Goal: Information Seeking & Learning: Learn about a topic

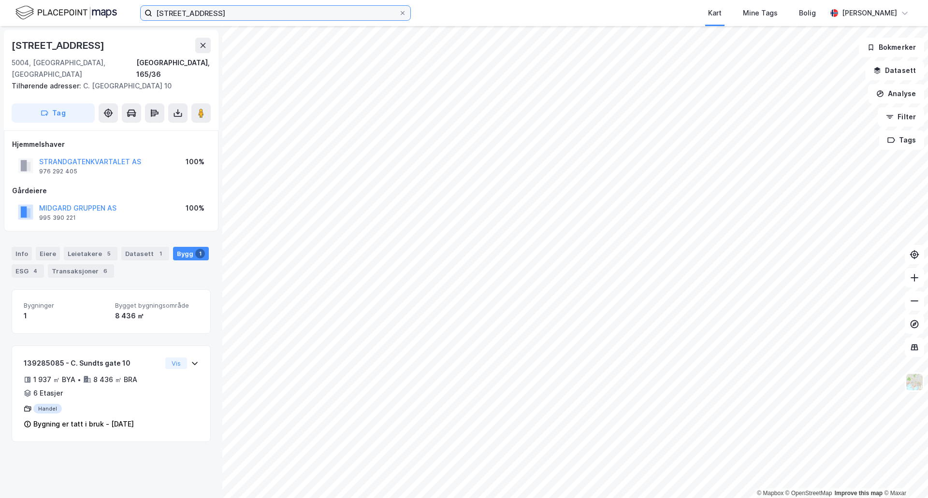
click at [239, 18] on input "[STREET_ADDRESS]" at bounding box center [275, 13] width 247 height 15
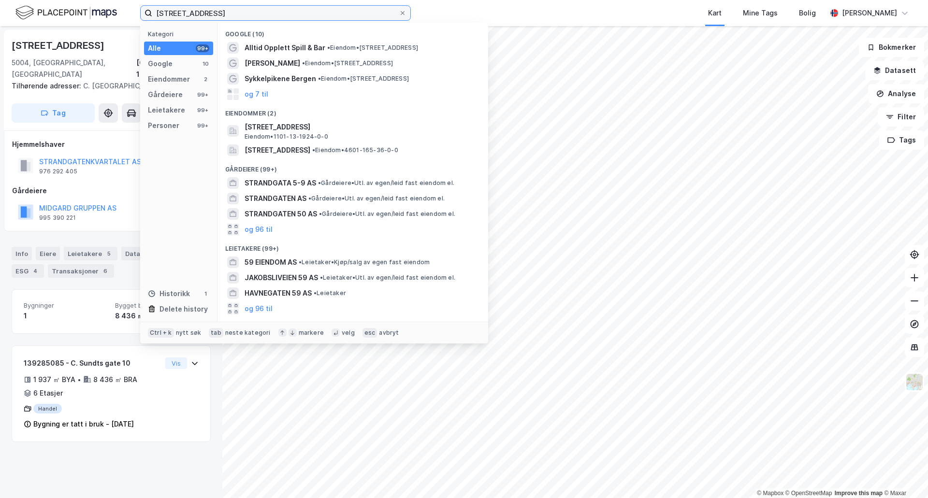
click at [239, 18] on input "[STREET_ADDRESS]" at bounding box center [275, 13] width 247 height 15
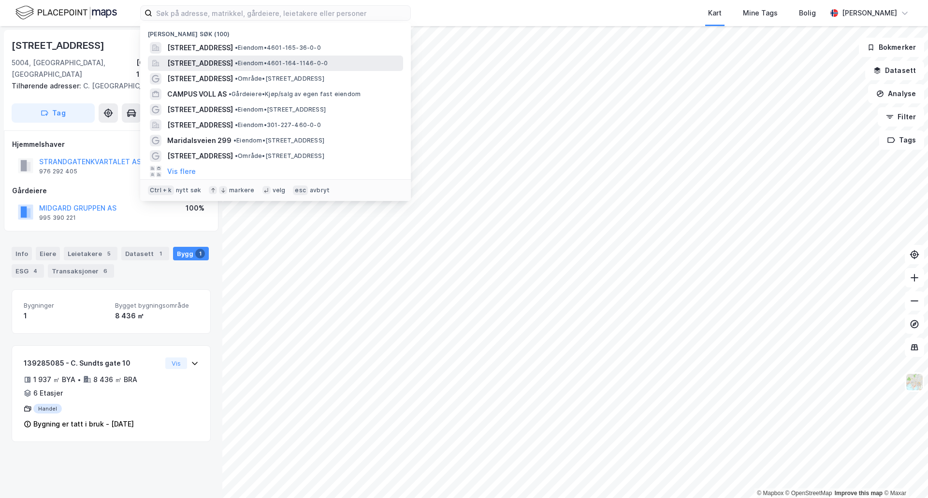
click at [233, 59] on span "[STREET_ADDRESS]" at bounding box center [200, 64] width 66 height 12
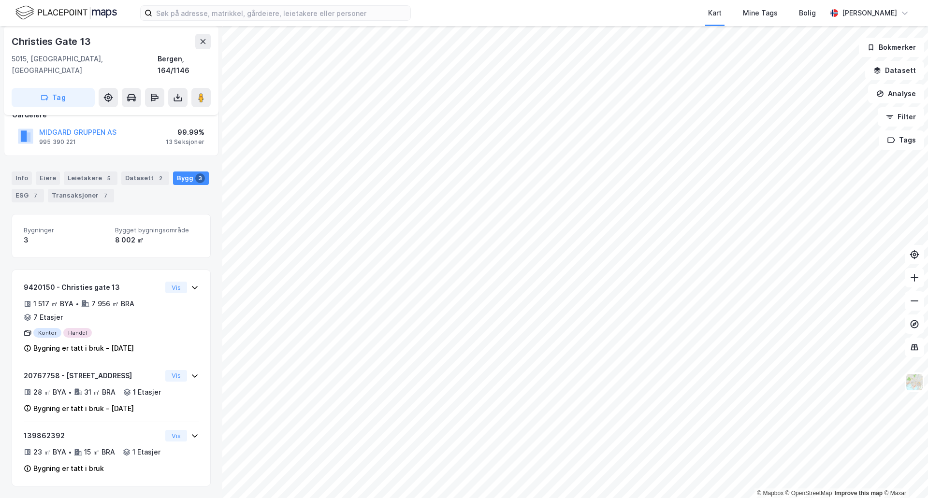
scroll to position [80, 0]
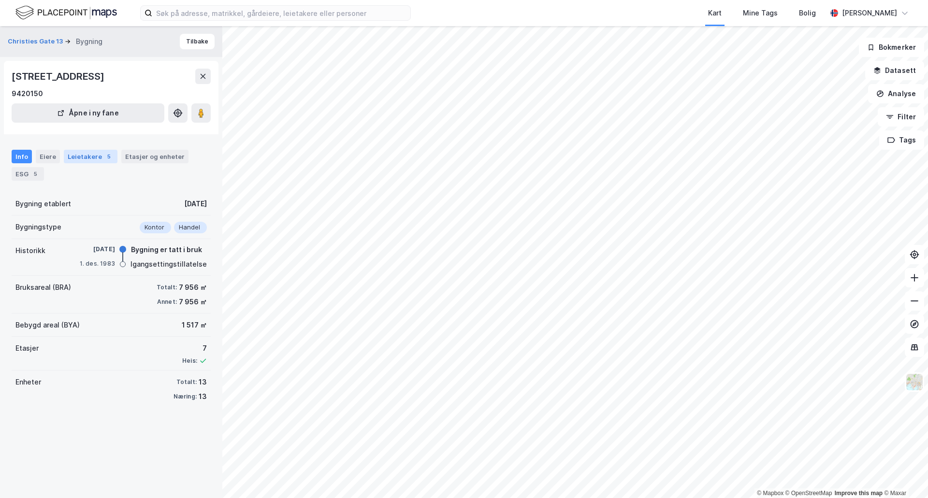
click at [90, 160] on div "Leietakere 5" at bounding box center [91, 157] width 54 height 14
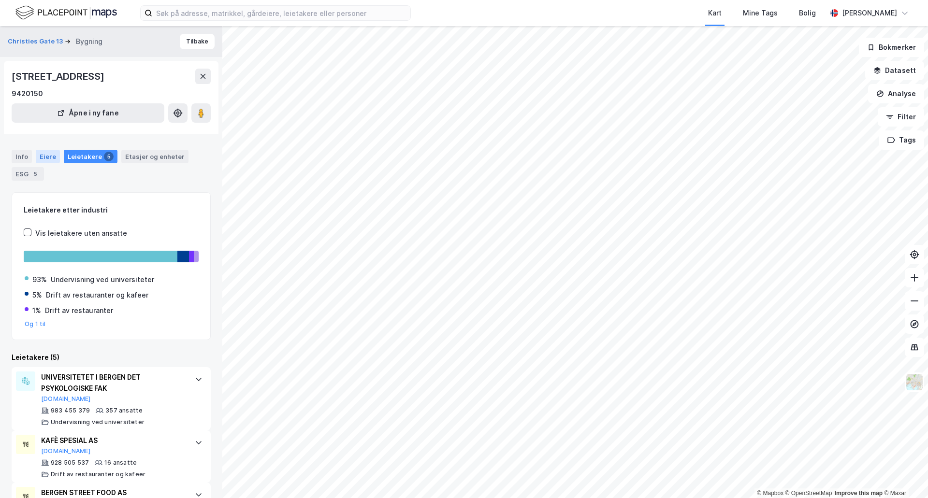
click at [43, 160] on div "Eiere" at bounding box center [48, 157] width 24 height 14
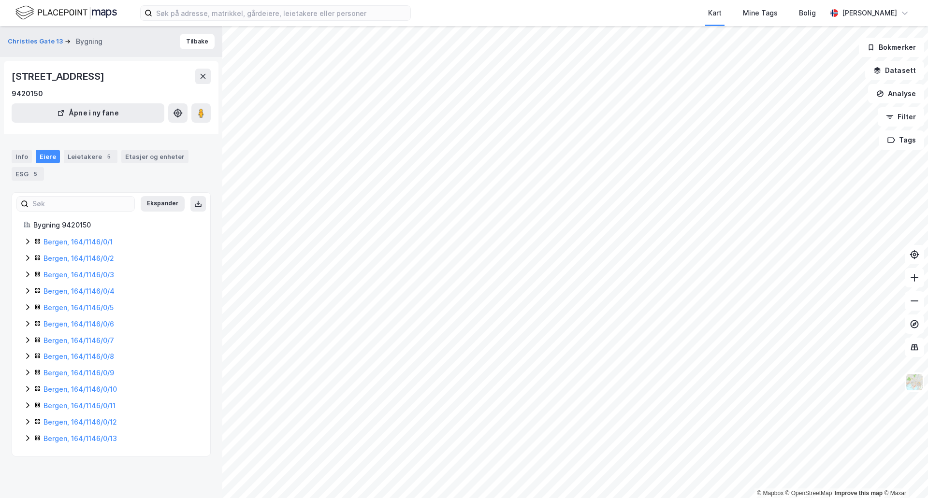
click at [27, 239] on icon at bounding box center [27, 242] width 3 height 6
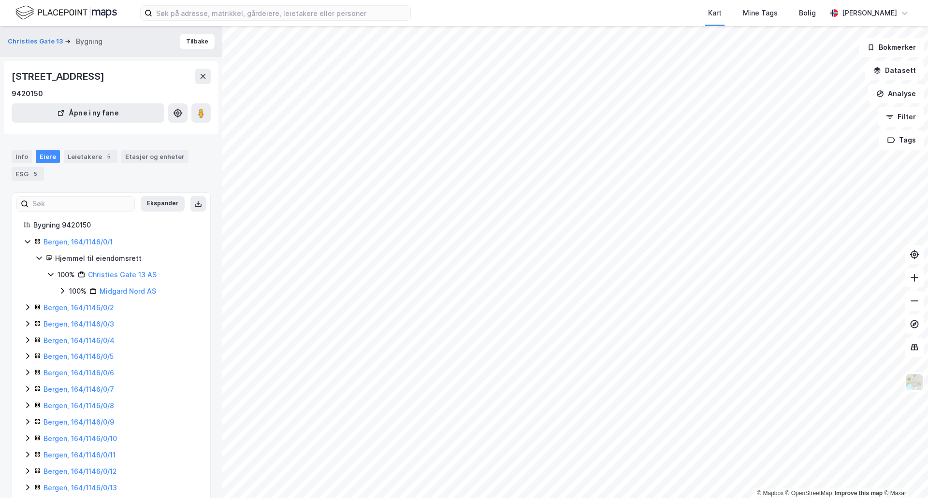
click at [60, 290] on icon at bounding box center [62, 291] width 8 height 8
click at [76, 308] on icon at bounding box center [74, 308] width 8 height 8
click at [88, 324] on icon at bounding box center [86, 324] width 8 height 8
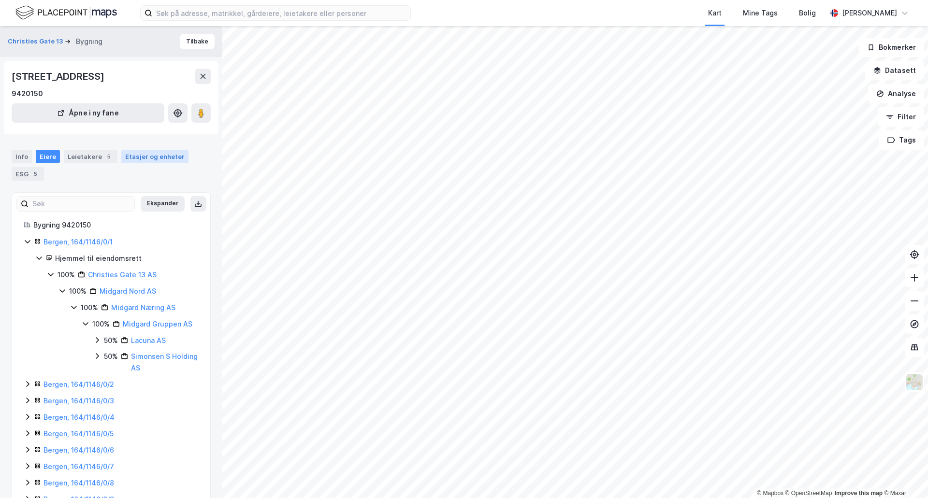
click at [145, 157] on div "Etasjer og enheter" at bounding box center [154, 156] width 59 height 9
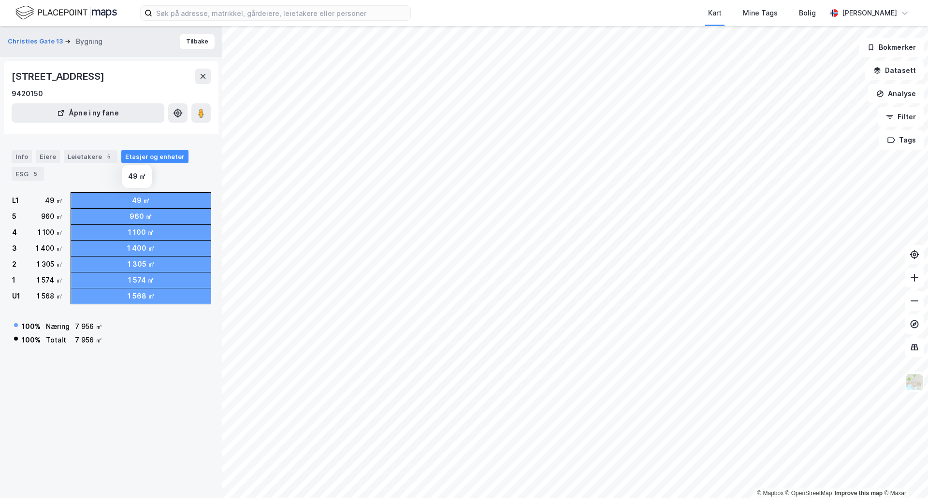
click at [135, 203] on div "49 ㎡" at bounding box center [141, 201] width 18 height 12
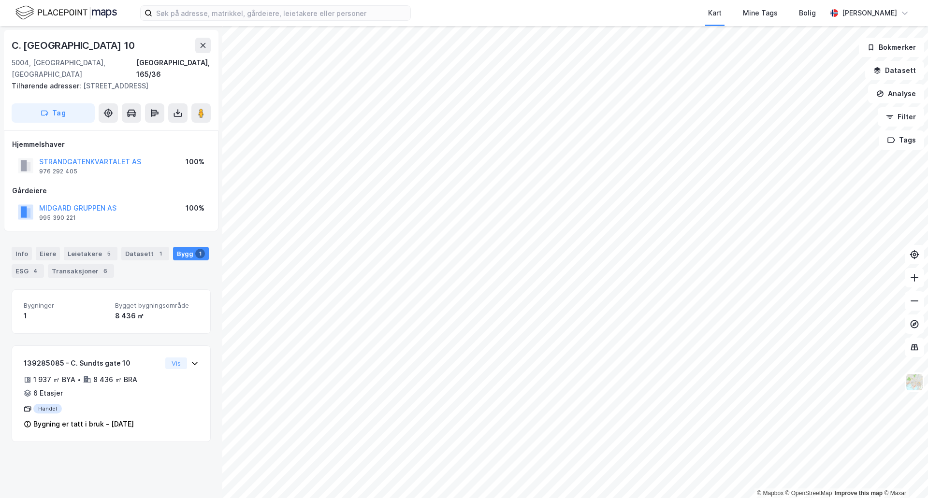
click at [101, 80] on div "Tilhørende adresser: [STREET_ADDRESS]" at bounding box center [107, 86] width 191 height 12
click at [44, 247] on div "Eiere" at bounding box center [48, 254] width 24 height 14
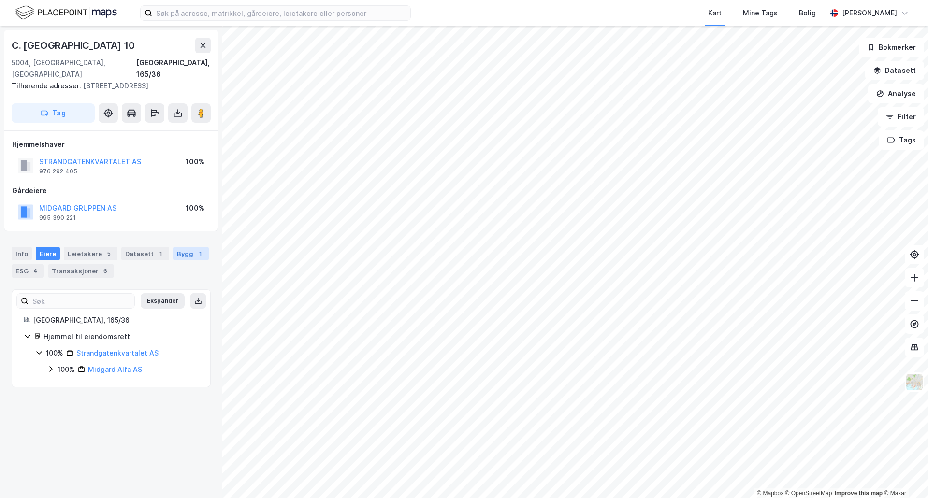
click at [178, 247] on div "Bygg 1" at bounding box center [191, 254] width 36 height 14
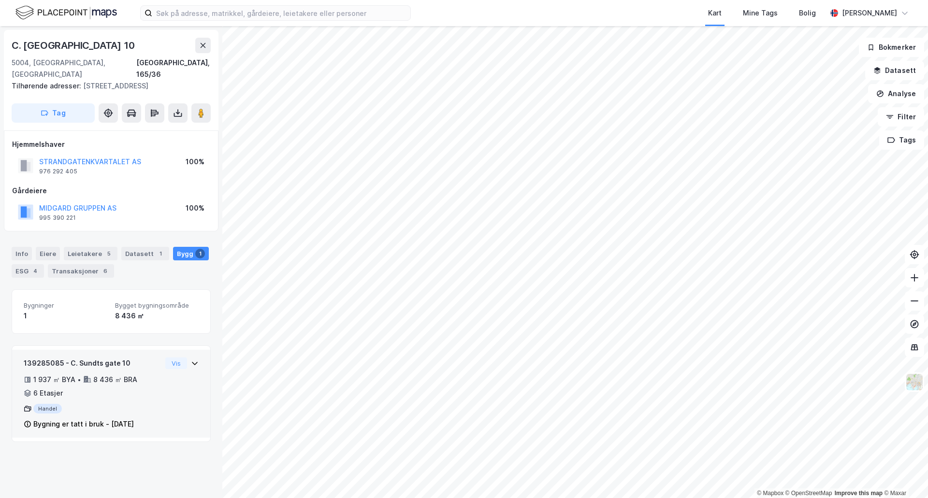
click at [191, 360] on icon at bounding box center [195, 364] width 8 height 8
click at [146, 247] on div "Datasett 1" at bounding box center [145, 254] width 48 height 14
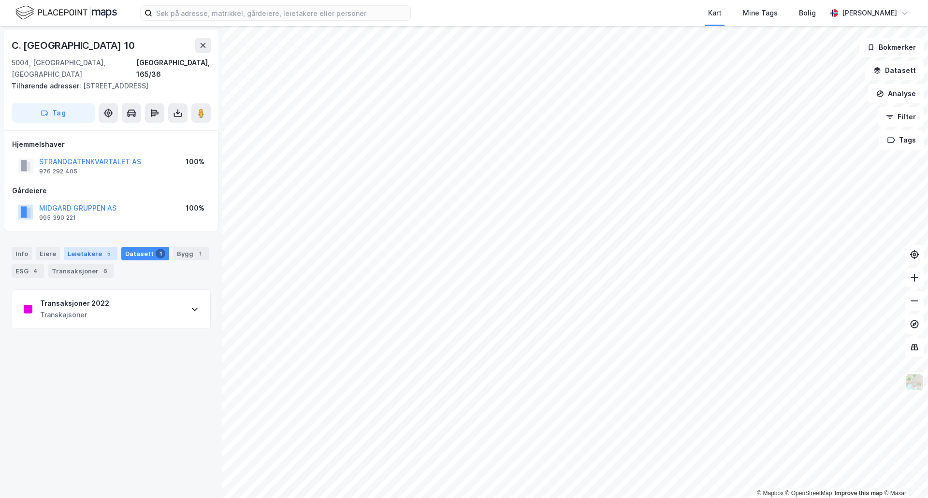
click at [108, 249] on div "5" at bounding box center [109, 254] width 10 height 10
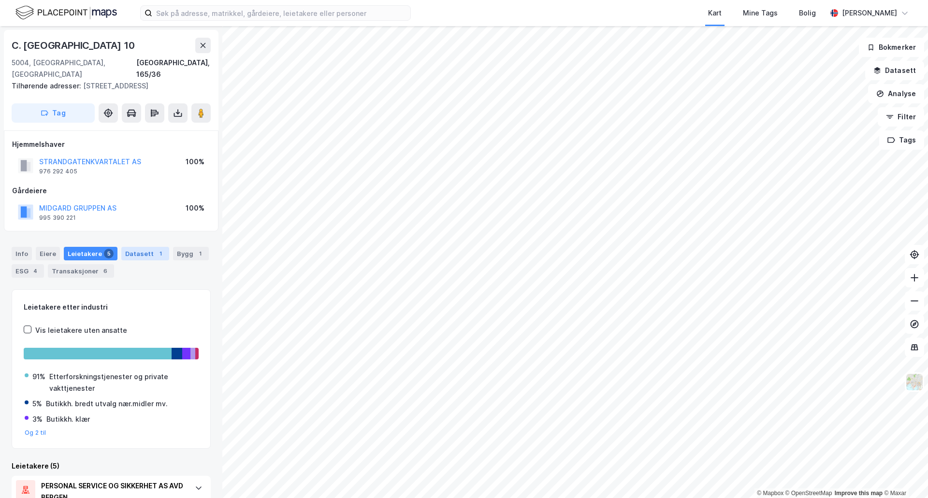
click at [147, 247] on div "Datasett 1" at bounding box center [145, 254] width 48 height 14
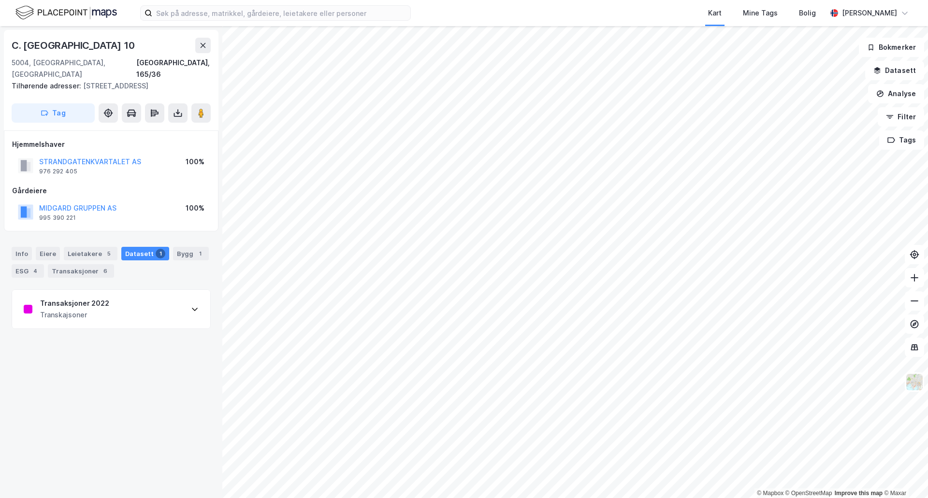
click at [110, 304] on div "Transaksjoner 2022 Transkajsoner" at bounding box center [111, 309] width 198 height 39
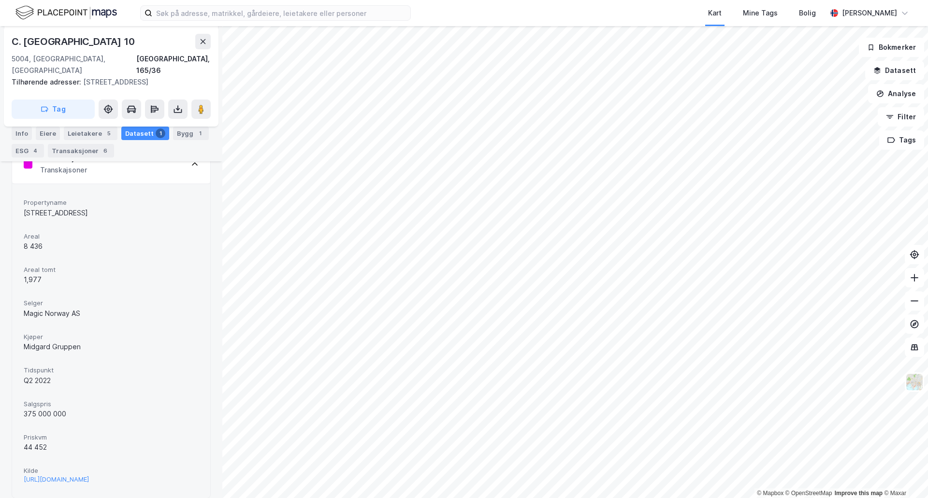
scroll to position [154, 0]
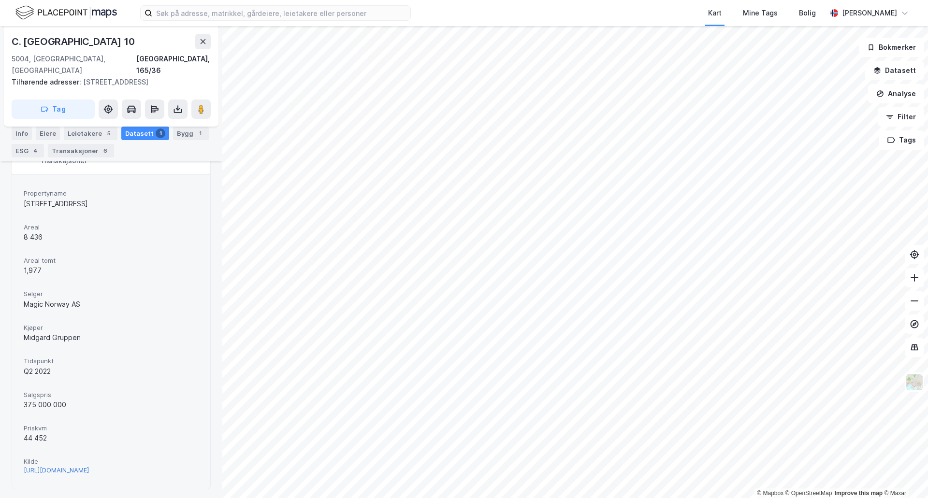
click at [89, 466] on div "[URL][DOMAIN_NAME]" at bounding box center [56, 470] width 65 height 8
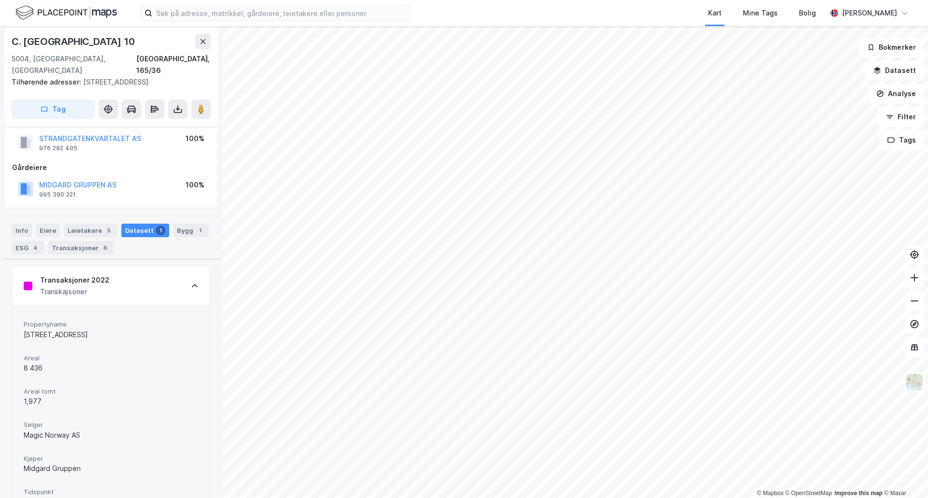
scroll to position [0, 0]
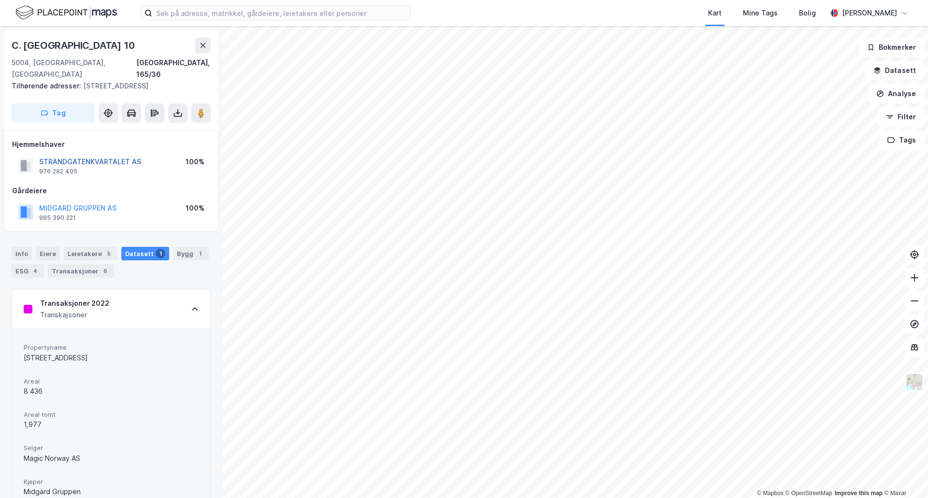
click at [0, 0] on button "STRANDGATENKVARTALET AS" at bounding box center [0, 0] width 0 height 0
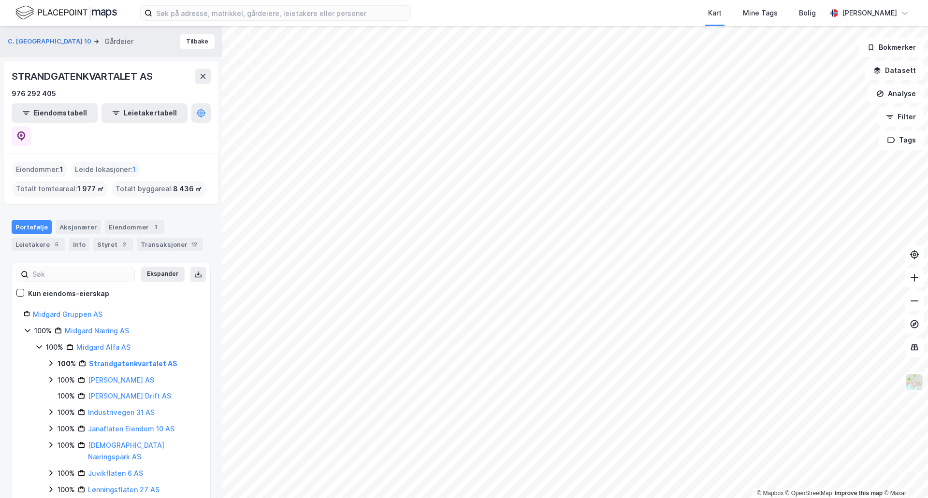
click at [304, 21] on div "Kart Mine Tags Bolig [PERSON_NAME]" at bounding box center [464, 13] width 928 height 26
click at [305, 15] on input at bounding box center [281, 13] width 258 height 15
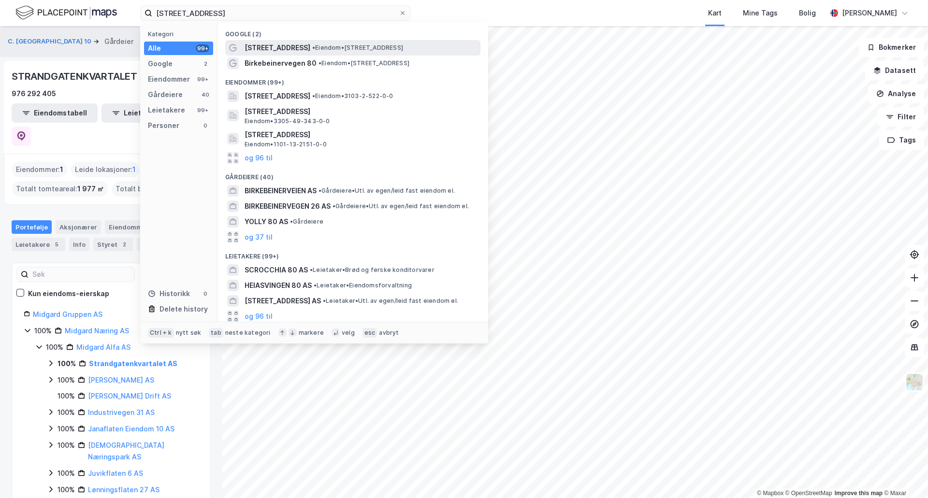
click at [313, 47] on span "•" at bounding box center [313, 47] width 3 height 7
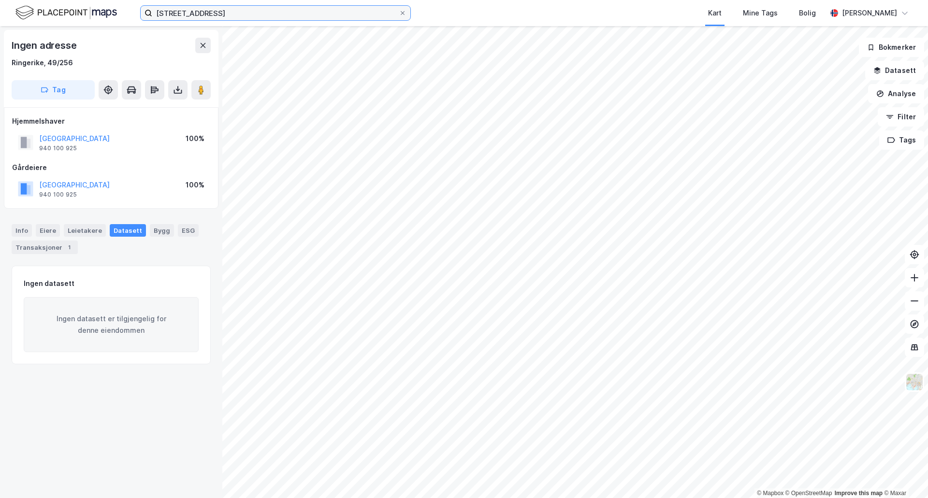
click at [252, 19] on input "[STREET_ADDRESS]" at bounding box center [275, 13] width 247 height 15
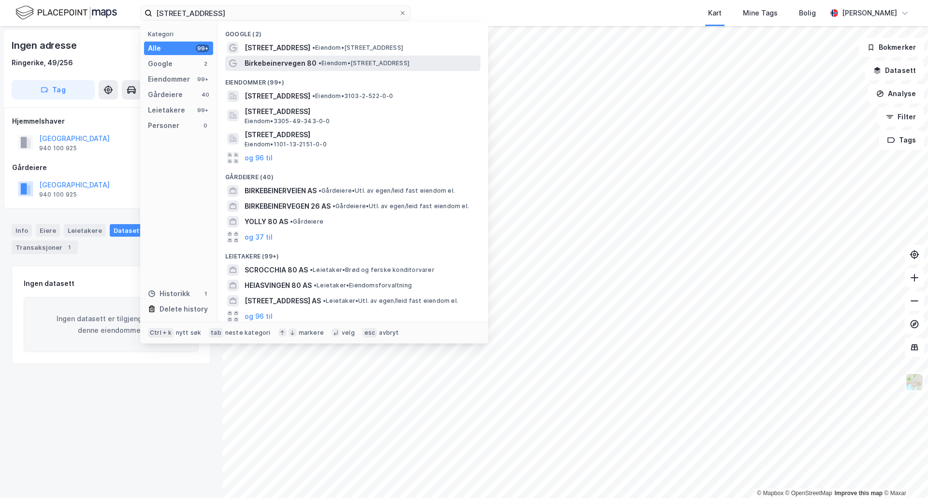
click at [301, 60] on span "Birkebeinervegen 80" at bounding box center [281, 64] width 72 height 12
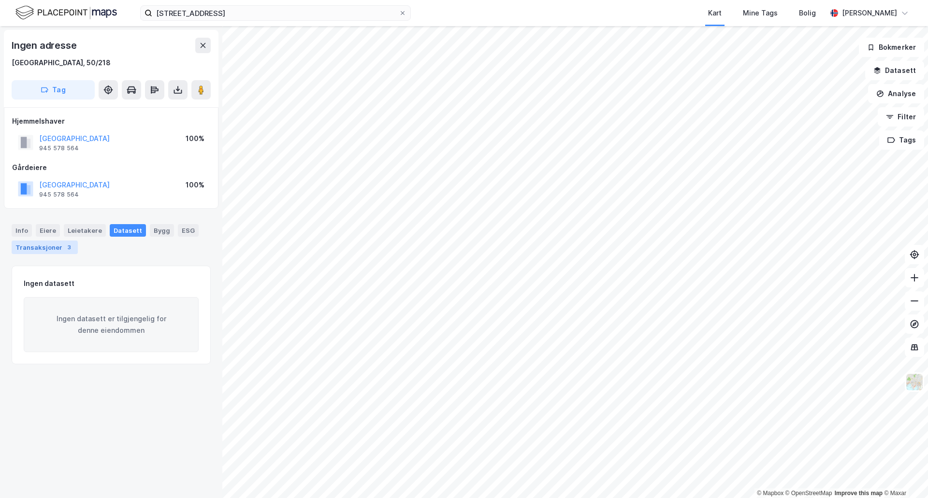
click at [37, 242] on div "Transaksjoner 3" at bounding box center [45, 248] width 66 height 14
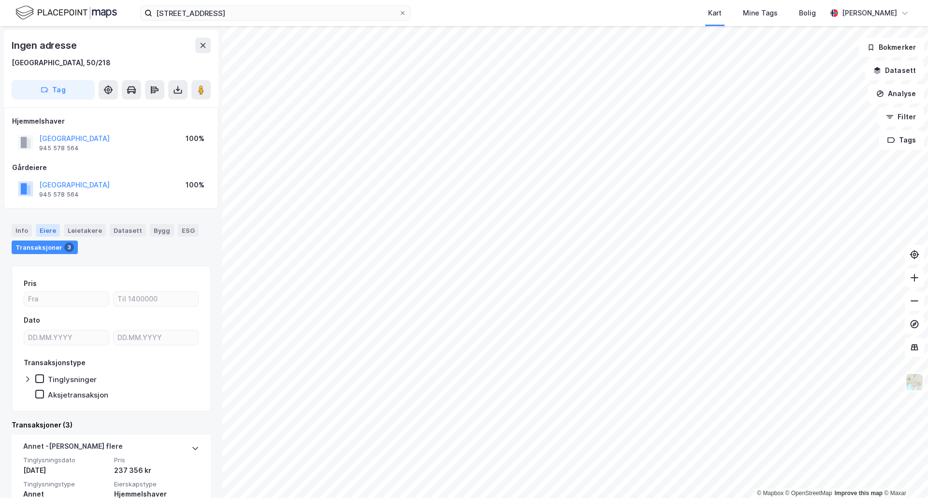
click at [46, 228] on div "Eiere" at bounding box center [48, 230] width 24 height 13
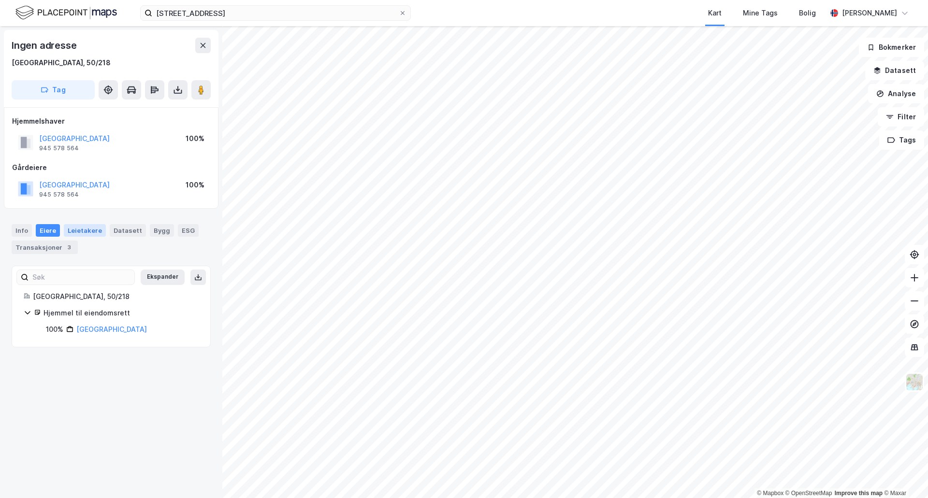
click at [73, 234] on div "Leietakere" at bounding box center [85, 230] width 42 height 13
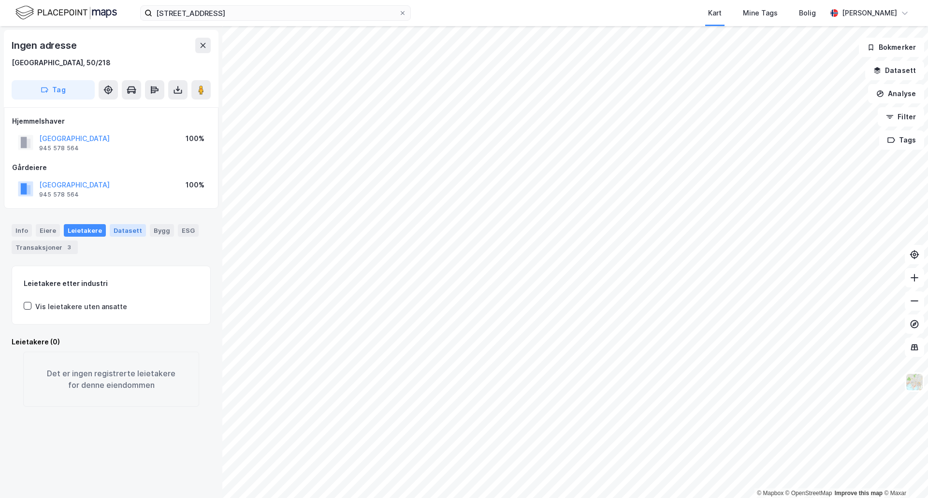
click at [113, 234] on div "Datasett" at bounding box center [128, 230] width 36 height 13
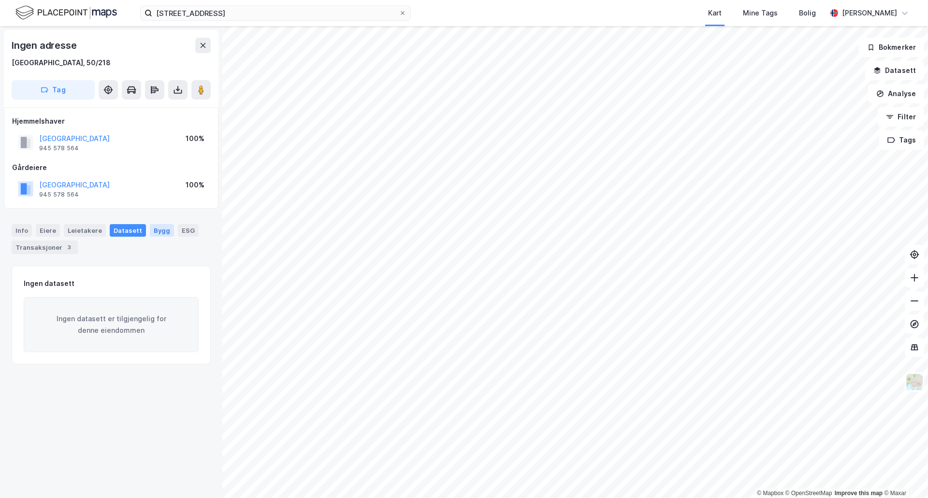
click at [161, 234] on div "Bygg" at bounding box center [162, 230] width 24 height 13
click at [187, 230] on div "ESG" at bounding box center [188, 230] width 21 height 13
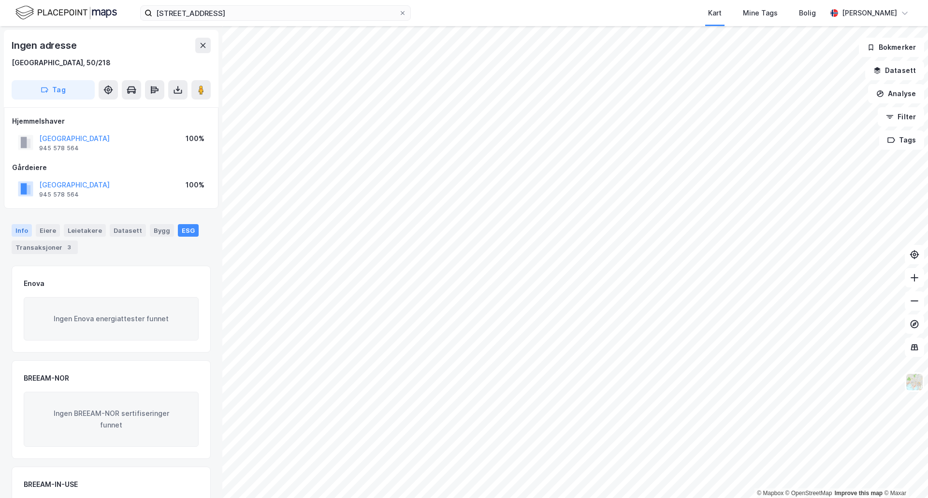
drag, startPoint x: 19, startPoint y: 232, endPoint x: 25, endPoint y: 232, distance: 5.4
click at [20, 232] on div "Info" at bounding box center [22, 230] width 20 height 13
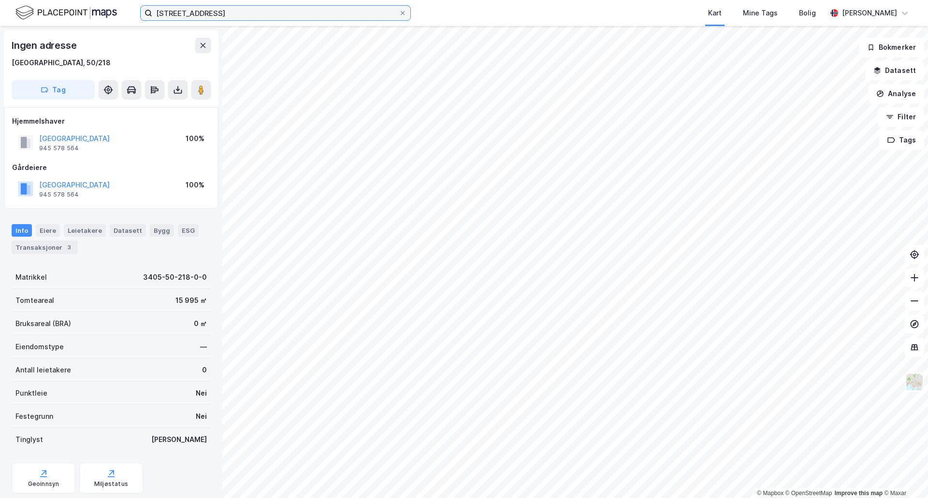
click at [255, 14] on input "[STREET_ADDRESS]" at bounding box center [275, 13] width 247 height 15
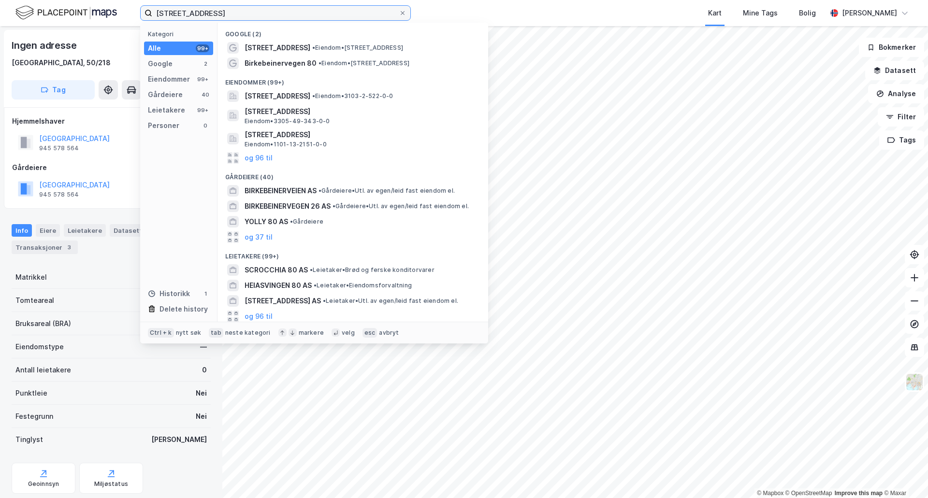
drag, startPoint x: 256, startPoint y: 14, endPoint x: 226, endPoint y: 15, distance: 29.5
click at [226, 15] on input "[STREET_ADDRESS]" at bounding box center [275, 13] width 247 height 15
type input "[STREET_ADDRESS]"
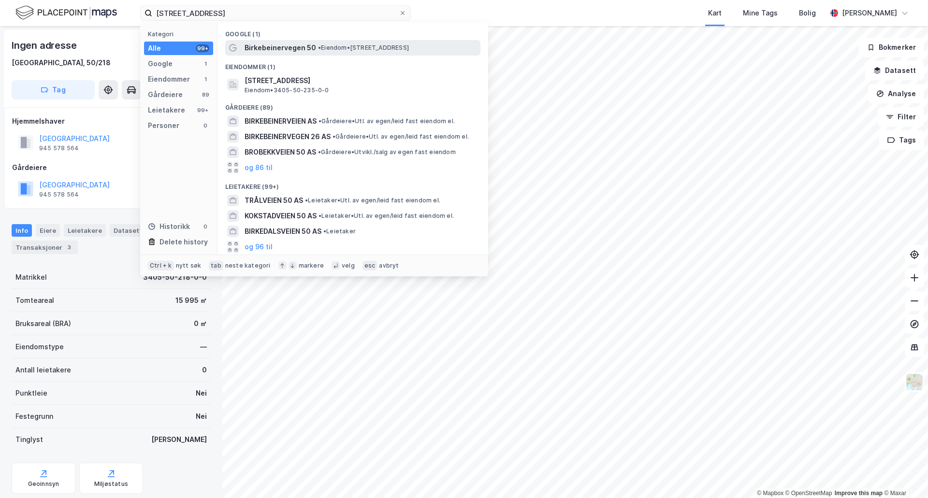
click at [290, 48] on span "Birkebeinervegen 50" at bounding box center [281, 48] width 72 height 12
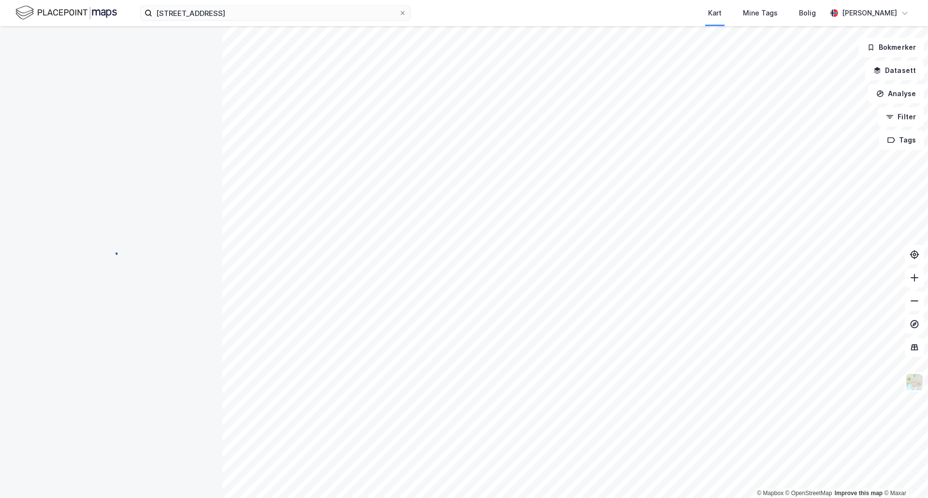
scroll to position [0, 0]
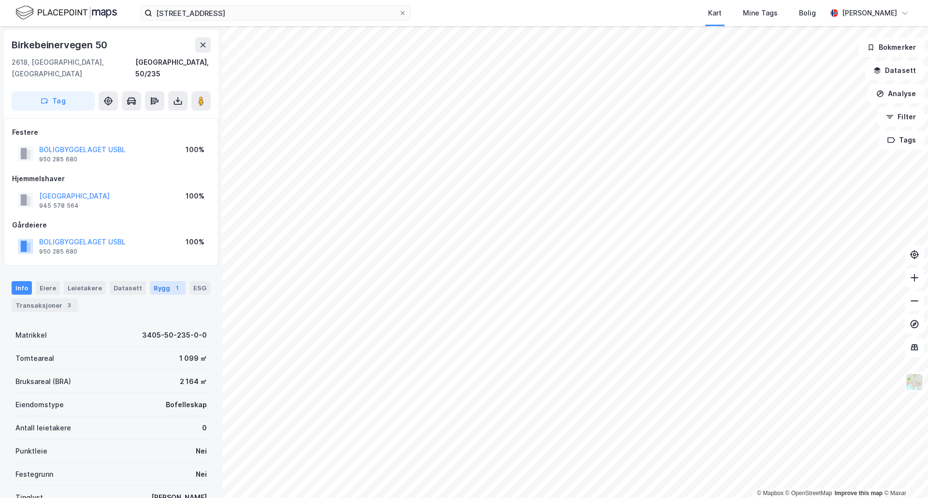
click at [155, 281] on div "Bygg 1" at bounding box center [168, 288] width 36 height 14
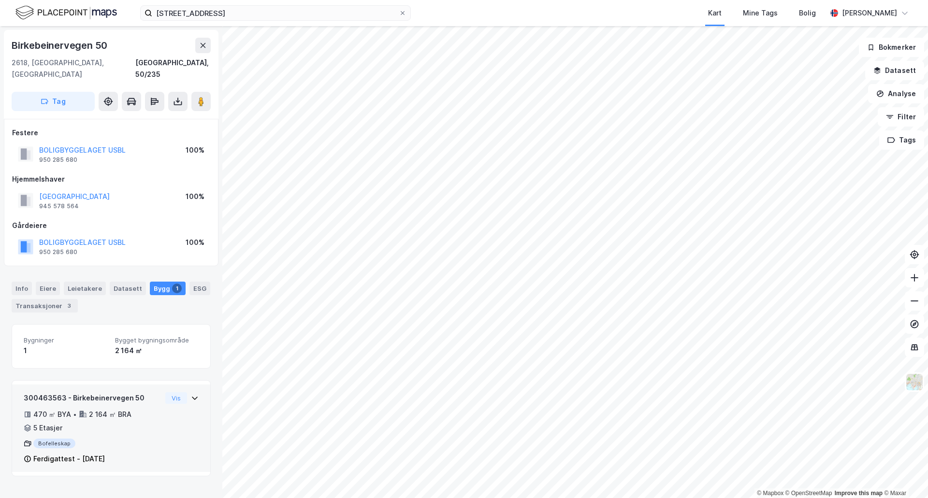
click at [197, 386] on div "300463563 - Birkebeinervegen 50 470 ㎡ BYA • 2 164 ㎡ BRA • 5 Etasjer Bofelleskap…" at bounding box center [111, 429] width 198 height 88
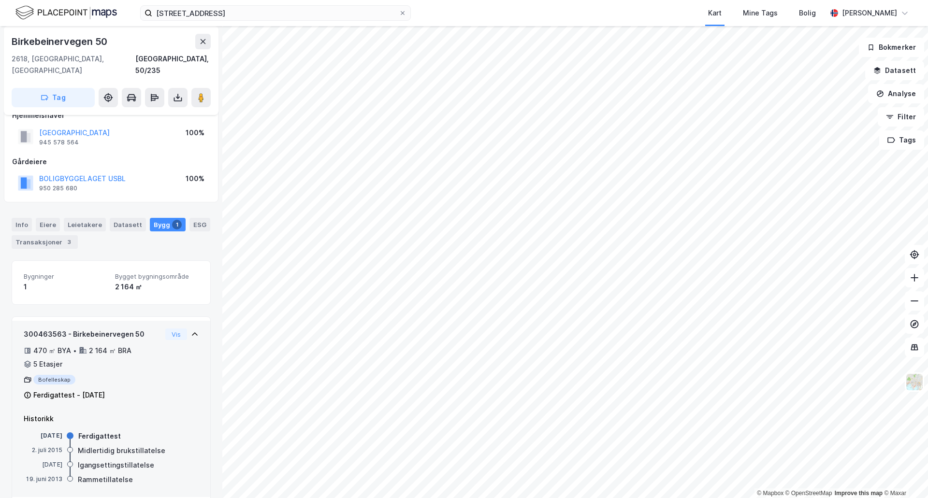
scroll to position [67, 0]
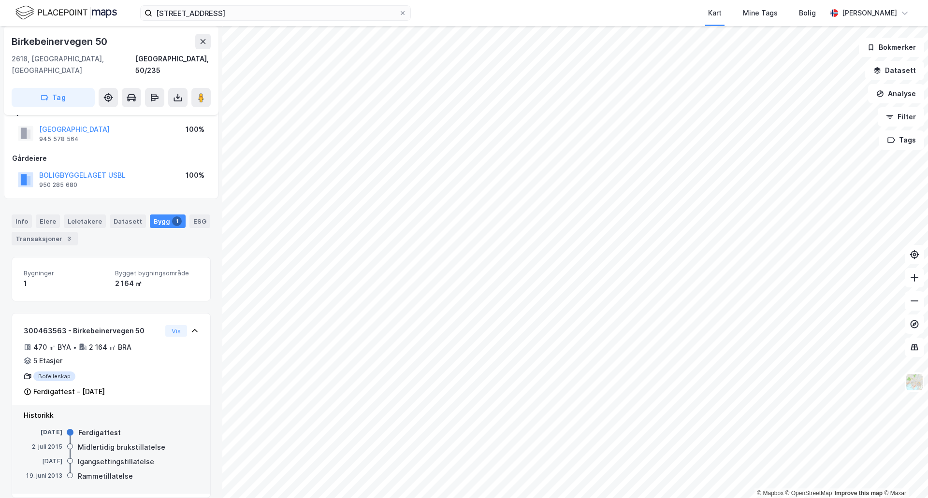
click at [132, 278] on div "2 164 ㎡" at bounding box center [157, 284] width 84 height 12
click at [139, 216] on div "Info [PERSON_NAME] Datasett Bygg 1 ESG Transaksjoner 3" at bounding box center [111, 230] width 199 height 31
click at [86, 215] on div "Leietakere" at bounding box center [85, 222] width 42 height 14
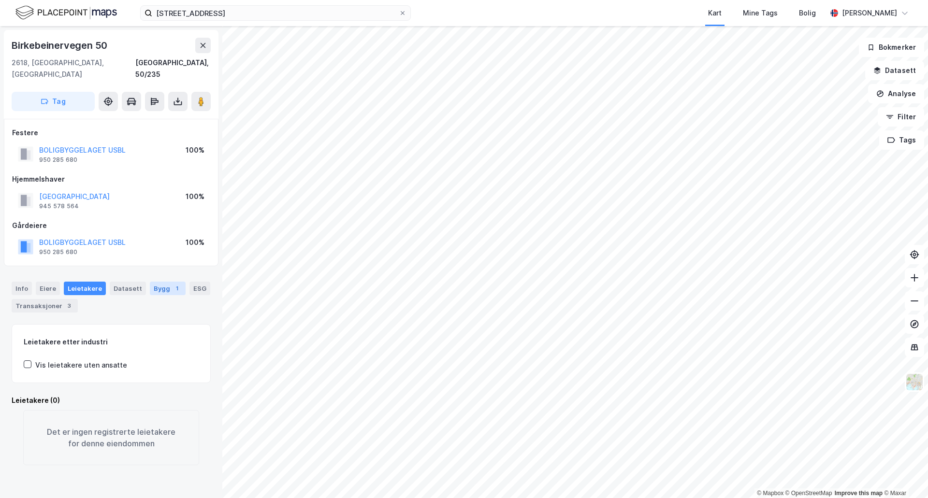
click at [156, 282] on div "Bygg 1" at bounding box center [168, 289] width 36 height 14
